Goal: Task Accomplishment & Management: Manage account settings

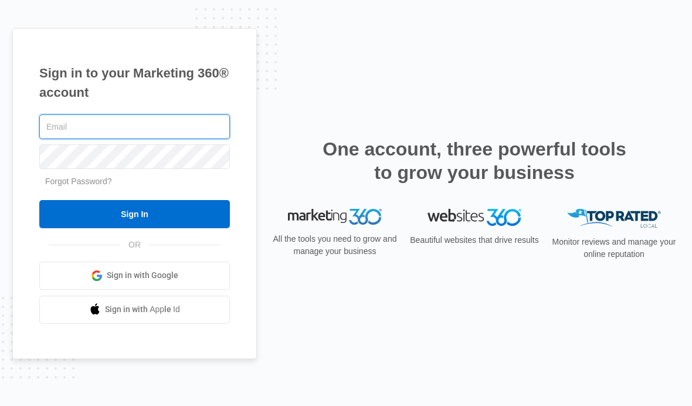
type input "jperry@thermaltouch.com"
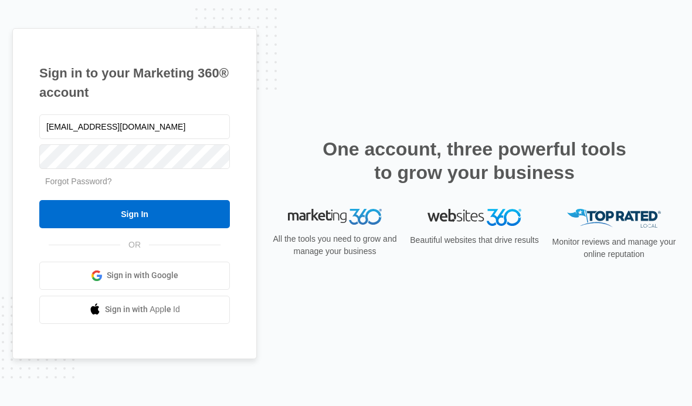
click at [71, 228] on input "Sign In" at bounding box center [134, 214] width 191 height 28
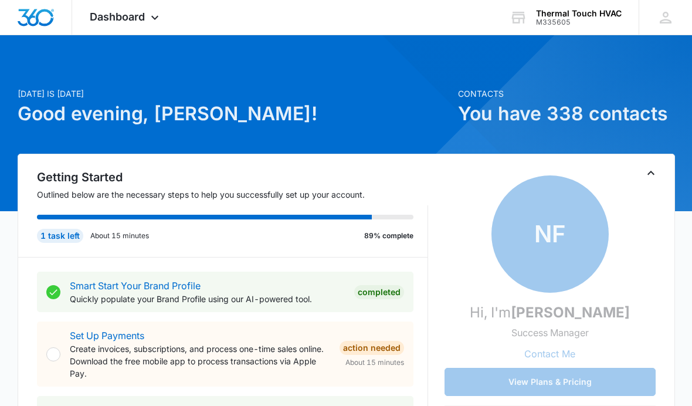
click at [138, 23] on div "Dashboard Apps Reputation Websites Forms CRM Email Social Payments POS Content …" at bounding box center [125, 17] width 107 height 35
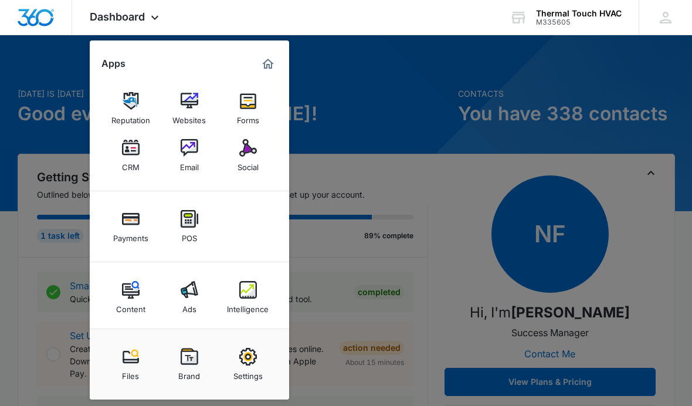
click at [242, 161] on div "Social" at bounding box center [248, 164] width 21 height 15
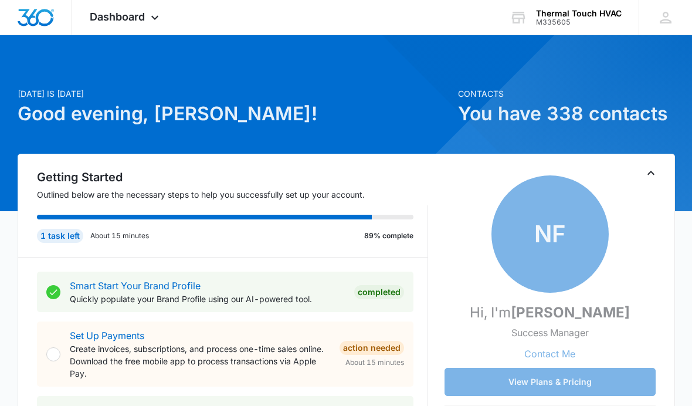
click at [133, 16] on span "Dashboard" at bounding box center [117, 17] width 55 height 12
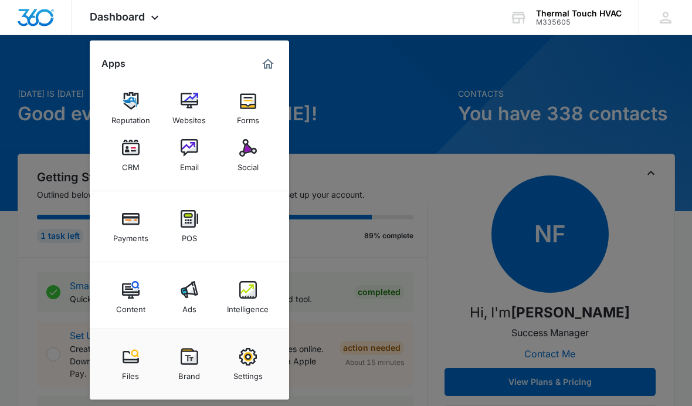
click at [254, 152] on img at bounding box center [248, 148] width 18 height 18
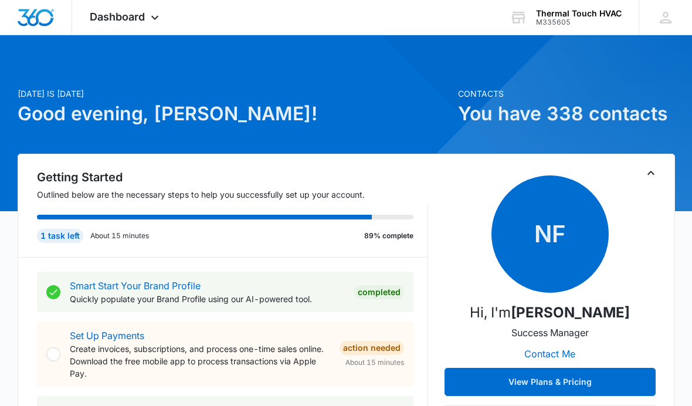
click at [138, 29] on div "Dashboard Apps Reputation Websites Forms CRM Email Social Payments POS Content …" at bounding box center [125, 17] width 107 height 35
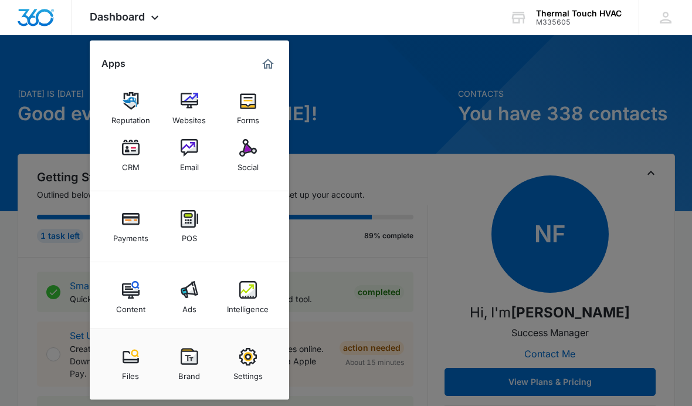
click at [246, 170] on div "Social" at bounding box center [248, 164] width 21 height 15
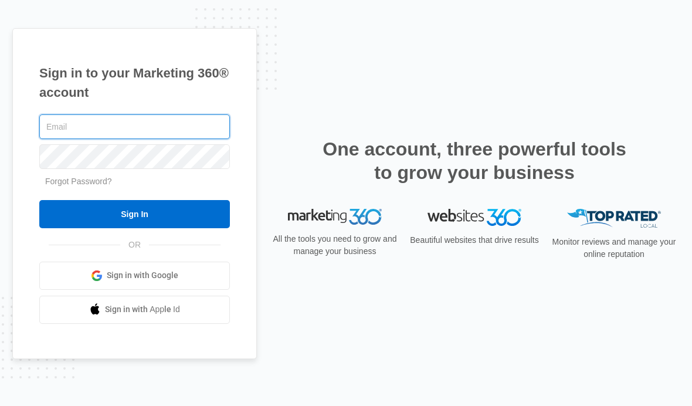
type input "[EMAIL_ADDRESS][DOMAIN_NAME]"
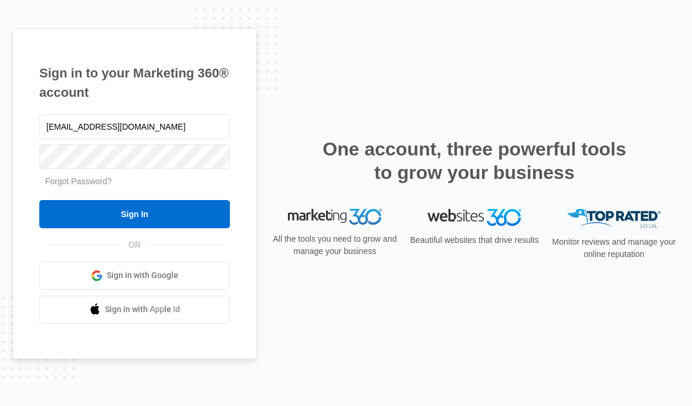
click at [76, 228] on input "Sign In" at bounding box center [134, 214] width 191 height 28
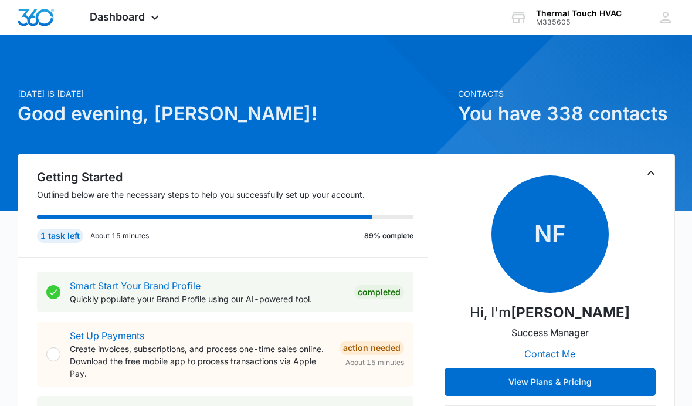
click at [133, 25] on div "Dashboard Apps Reputation Websites Forms CRM Email Social Payments POS Content …" at bounding box center [125, 17] width 107 height 35
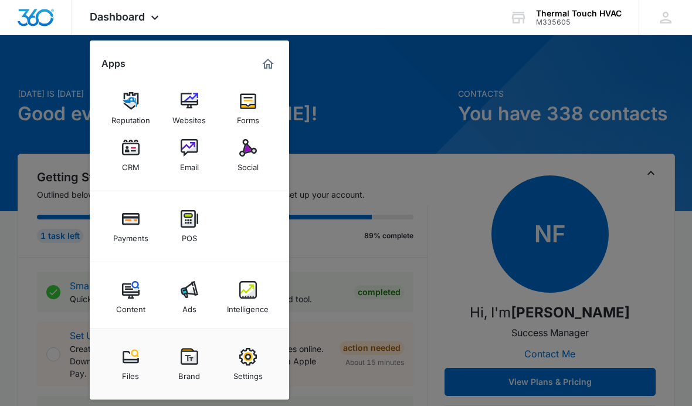
click at [247, 155] on img at bounding box center [248, 148] width 18 height 18
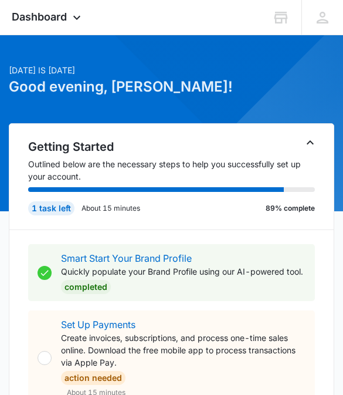
click at [79, 13] on icon at bounding box center [77, 18] width 14 height 14
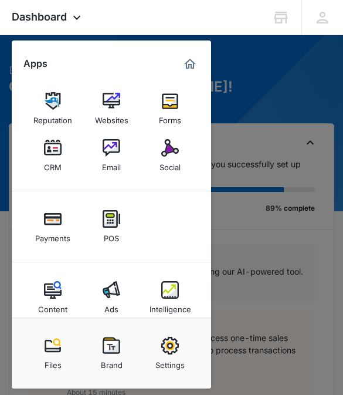
click at [173, 354] on img at bounding box center [170, 346] width 18 height 18
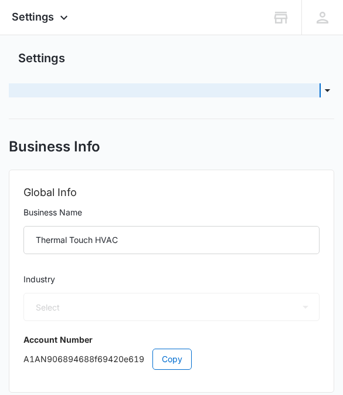
select select "3"
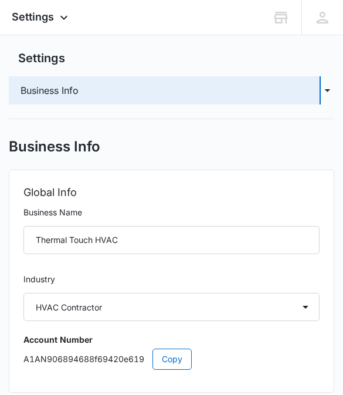
select select "US"
select select "America/New_York"
click at [328, 90] on icon "button" at bounding box center [328, 90] width 6 height 3
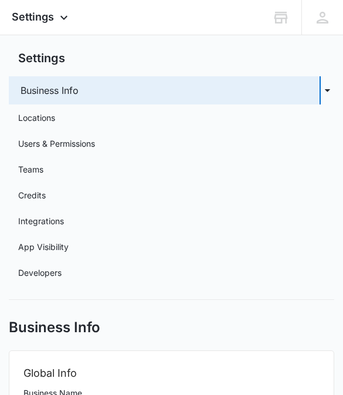
click at [62, 274] on link "Developers" at bounding box center [39, 272] width 43 height 12
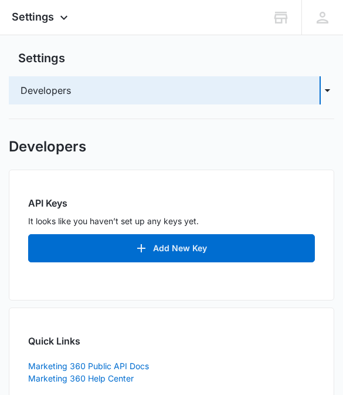
click at [179, 242] on button "Add New Key" at bounding box center [171, 248] width 287 height 28
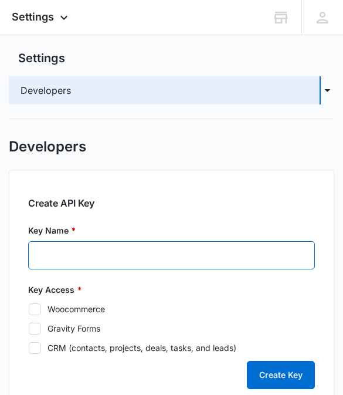
click at [276, 259] on input "Key Name *" at bounding box center [171, 255] width 287 height 28
type input "Zapier"
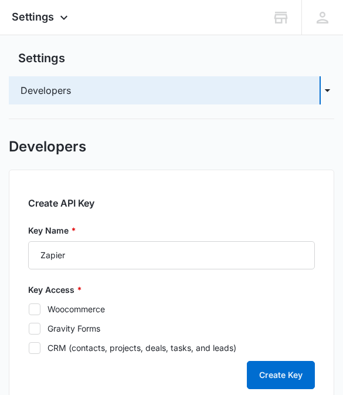
click at [35, 313] on icon at bounding box center [34, 309] width 11 height 11
click at [29, 309] on input "Woocommerce" at bounding box center [28, 309] width 1 height 1
click at [35, 313] on icon at bounding box center [34, 309] width 11 height 11
click at [29, 309] on input "Woocommerce" at bounding box center [28, 309] width 1 height 1
checkbox input "false"
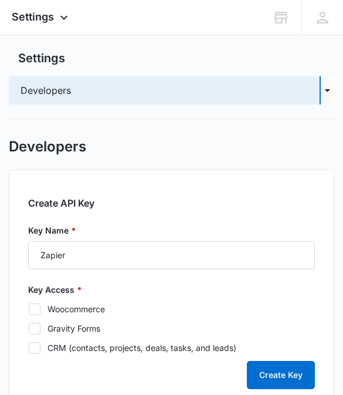
click at [38, 349] on icon at bounding box center [34, 348] width 11 height 11
click at [29, 348] on input "CRM (contacts, projects, deals, tasks, and leads)" at bounding box center [28, 347] width 1 height 1
checkbox input "true"
click at [39, 333] on icon at bounding box center [34, 328] width 11 height 11
click at [29, 328] on input "Gravity Forms" at bounding box center [28, 328] width 1 height 1
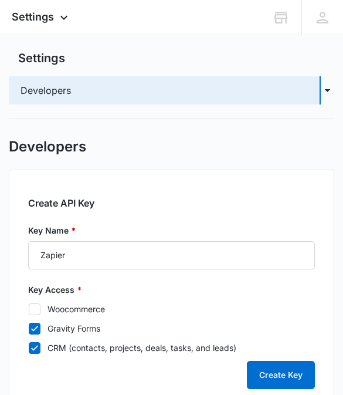
checkbox input "true"
click at [36, 307] on icon at bounding box center [34, 308] width 7 height 5
click at [29, 309] on input "Woocommerce" at bounding box center [28, 309] width 1 height 1
checkbox input "true"
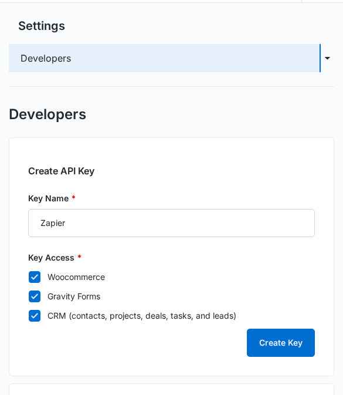
scroll to position [32, 0]
click at [299, 345] on button "Create Key" at bounding box center [281, 342] width 68 height 28
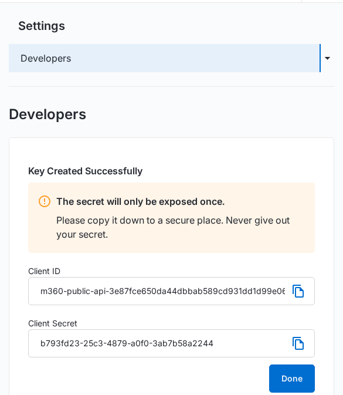
click at [303, 292] on icon at bounding box center [299, 291] width 14 height 14
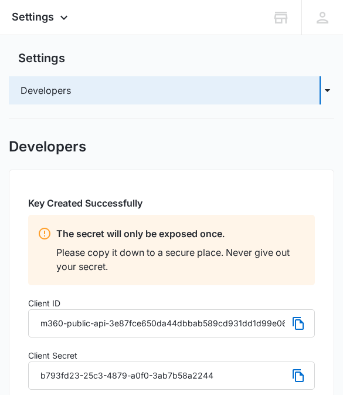
click at [300, 376] on icon at bounding box center [299, 375] width 14 height 14
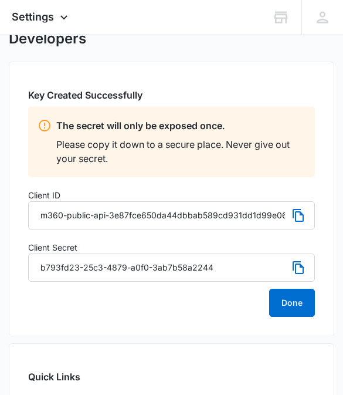
scroll to position [107, 0]
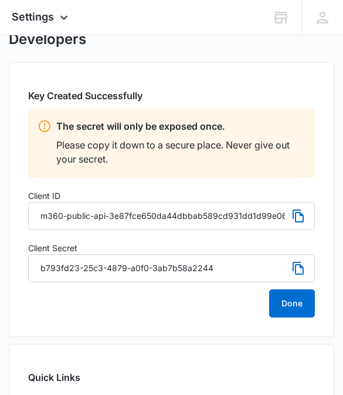
click at [300, 300] on button "Done" at bounding box center [292, 303] width 46 height 28
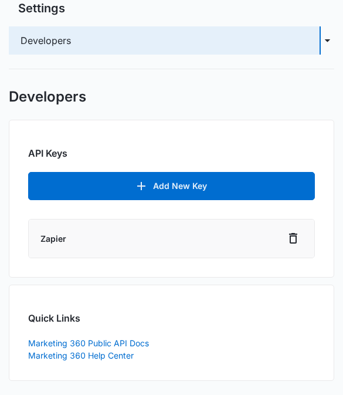
scroll to position [0, 0]
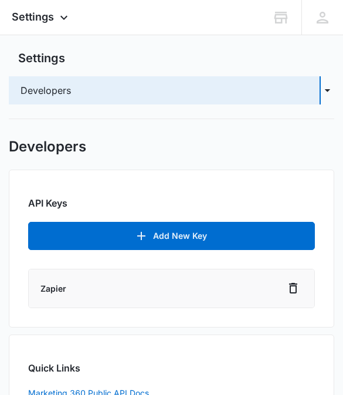
click at [59, 15] on icon at bounding box center [64, 18] width 14 height 14
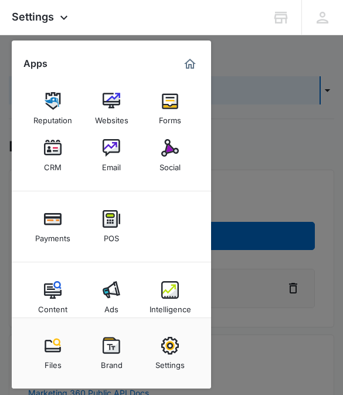
click at [57, 153] on img at bounding box center [53, 148] width 18 height 18
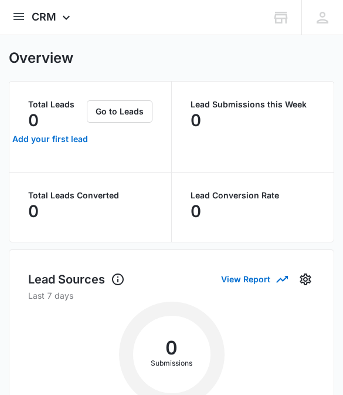
click at [71, 10] on div "CRM Apps Reputation Websites Forms CRM Email Social Payments POS Content Ads In…" at bounding box center [53, 17] width 42 height 35
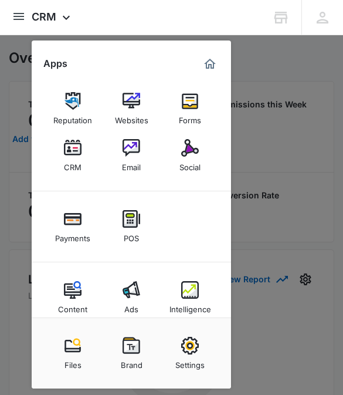
click at [298, 139] on div at bounding box center [171, 197] width 343 height 395
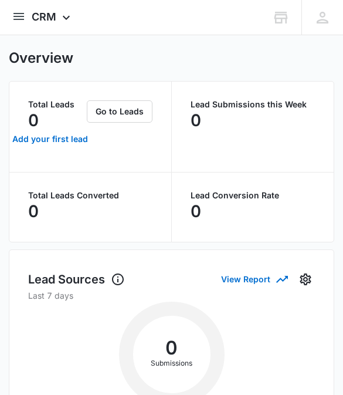
scroll to position [4, 0]
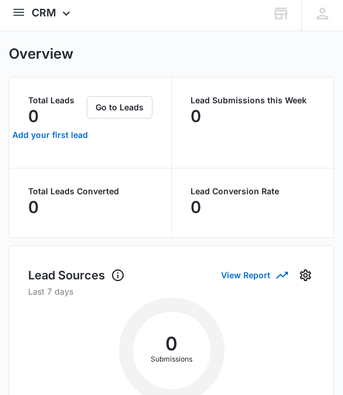
click at [132, 106] on button "Go to Leads" at bounding box center [120, 108] width 66 height 22
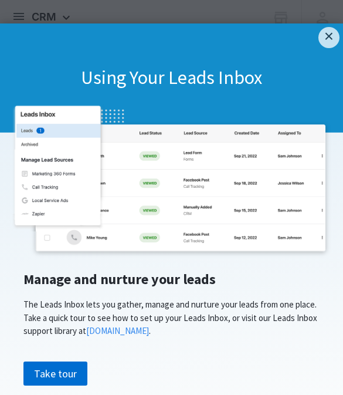
click at [328, 57] on div "Using Your Leads Inbox" at bounding box center [171, 77] width 343 height 109
click at [325, 57] on div "Using Your Leads Inbox" at bounding box center [171, 77] width 343 height 109
click at [321, 62] on div "Using Your Leads Inbox" at bounding box center [171, 77] width 343 height 109
click at [327, 61] on div "Using Your Leads Inbox" at bounding box center [171, 77] width 343 height 109
click at [319, 59] on div "Using Your Leads Inbox" at bounding box center [171, 77] width 343 height 109
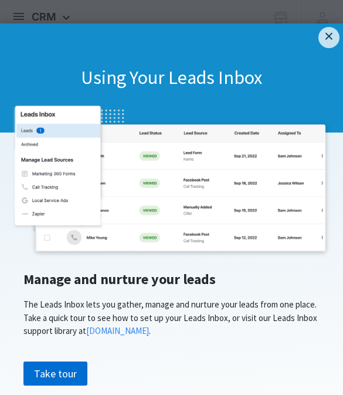
click at [324, 60] on div "Using Your Leads Inbox" at bounding box center [171, 77] width 343 height 109
click at [333, 52] on div "Using Your Leads Inbox" at bounding box center [171, 77] width 343 height 109
click at [324, 62] on div "Using Your Leads Inbox" at bounding box center [171, 77] width 343 height 109
click at [283, 30] on div "Using Your Leads Inbox" at bounding box center [171, 77] width 343 height 109
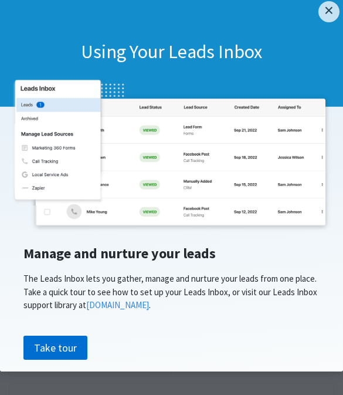
scroll to position [28, 0]
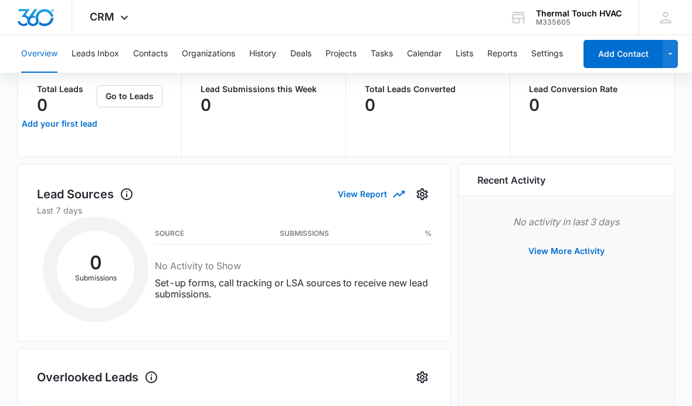
scroll to position [80, 0]
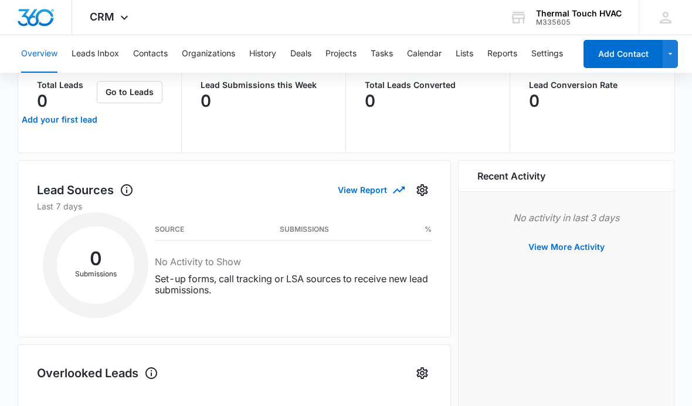
click at [343, 297] on div "Source Submissions % No Activity to Show Set-up forms, call tracking or LSA sou…" at bounding box center [293, 266] width 276 height 78
click at [343, 194] on icon "Settings" at bounding box center [421, 191] width 11 height 12
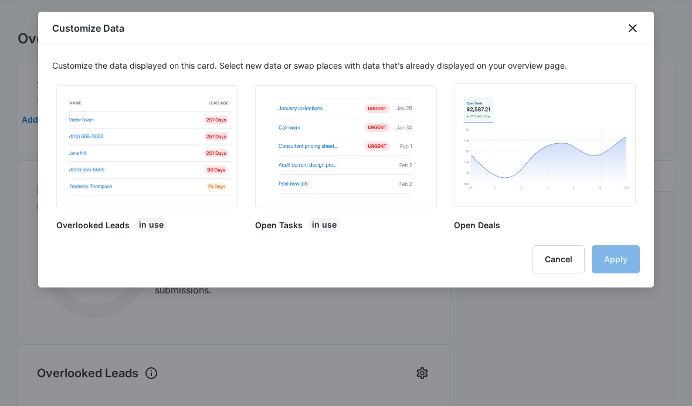
click at [343, 27] on icon "close" at bounding box center [633, 28] width 8 height 8
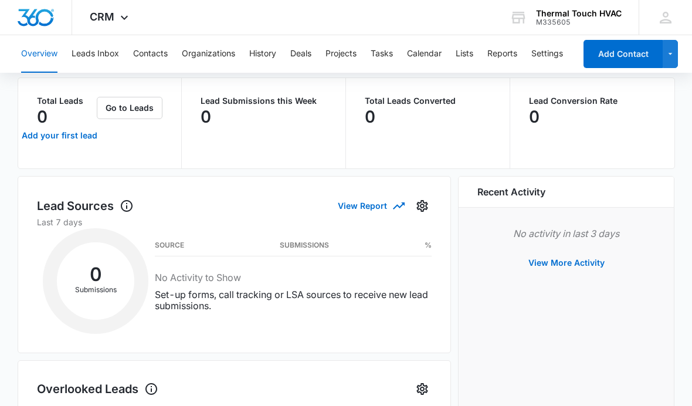
scroll to position [0, 0]
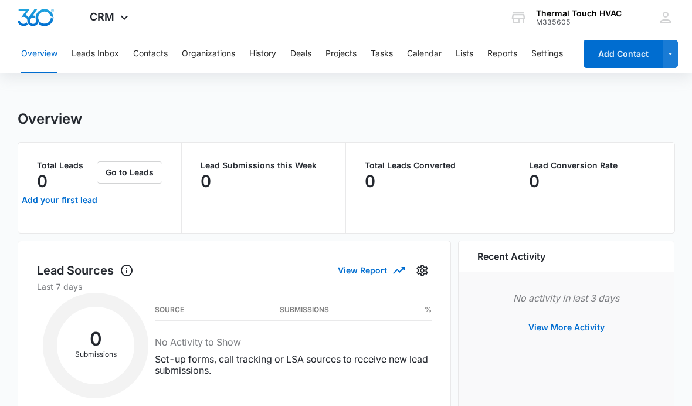
click at [80, 199] on link "Add your first lead" at bounding box center [60, 200] width 70 height 28
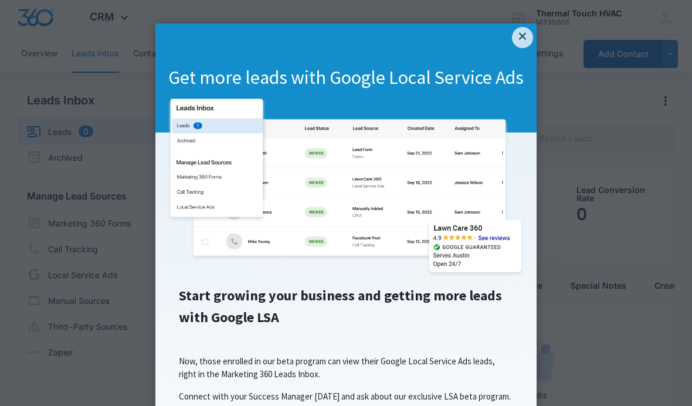
click at [343, 38] on link "×" at bounding box center [522, 37] width 21 height 21
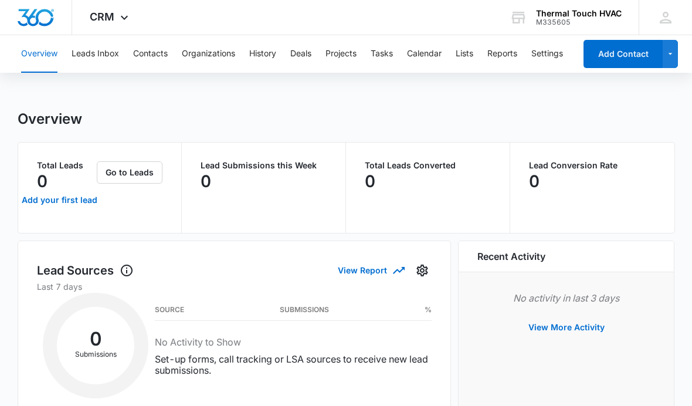
click at [225, 59] on button "Organizations" at bounding box center [208, 54] width 53 height 38
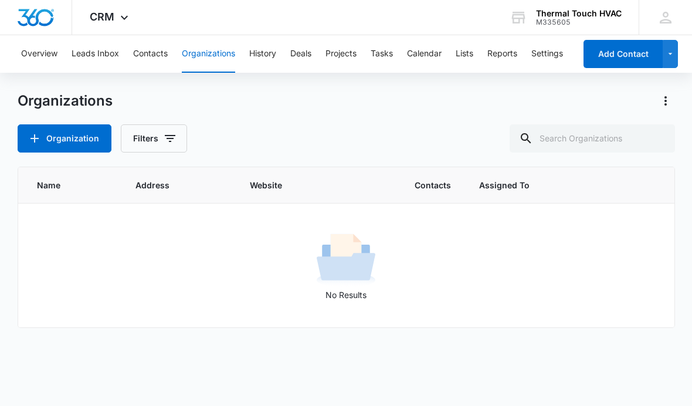
click at [94, 134] on button "Organization" at bounding box center [65, 138] width 94 height 28
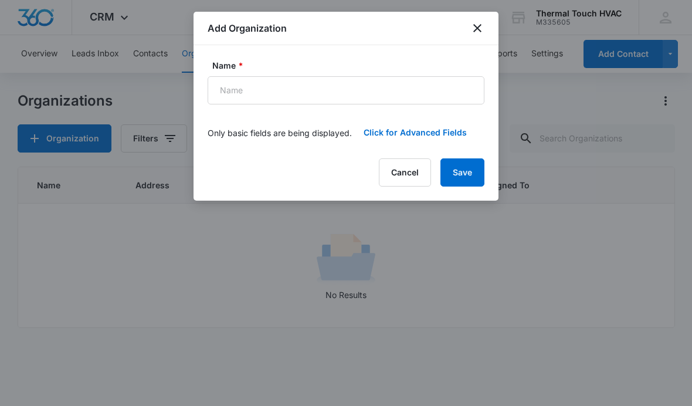
click at [343, 24] on icon "close" at bounding box center [477, 28] width 14 height 14
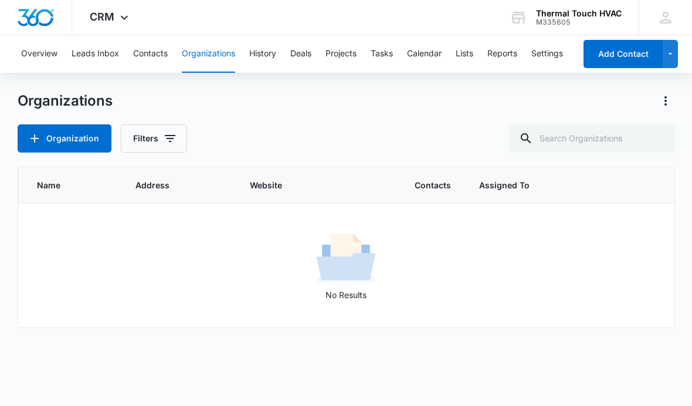
click at [343, 56] on button "Settings" at bounding box center [547, 54] width 32 height 38
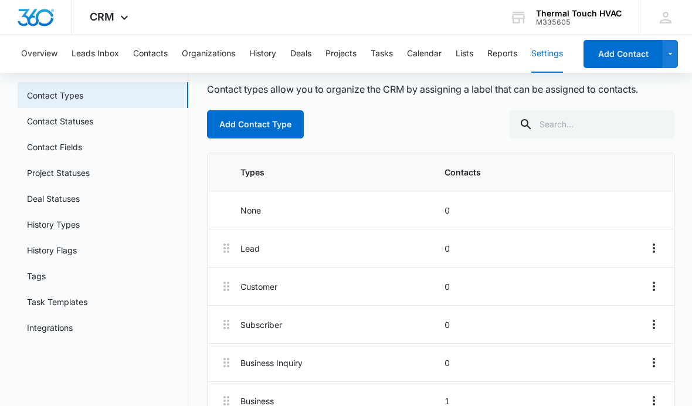
click at [70, 333] on link "Integrations" at bounding box center [50, 327] width 46 height 12
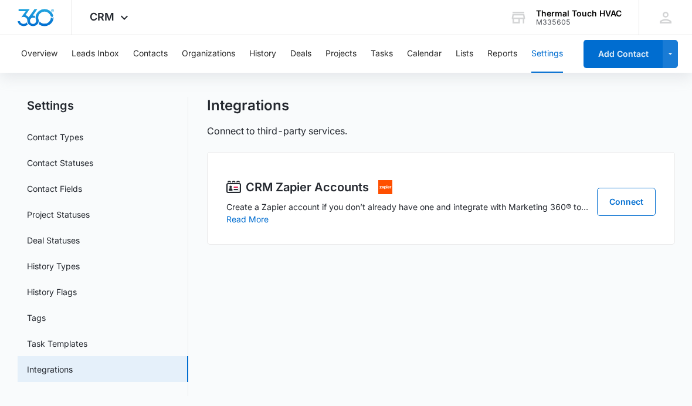
click at [343, 208] on link "Connect" at bounding box center [626, 202] width 59 height 28
